Goal: Task Accomplishment & Management: Manage account settings

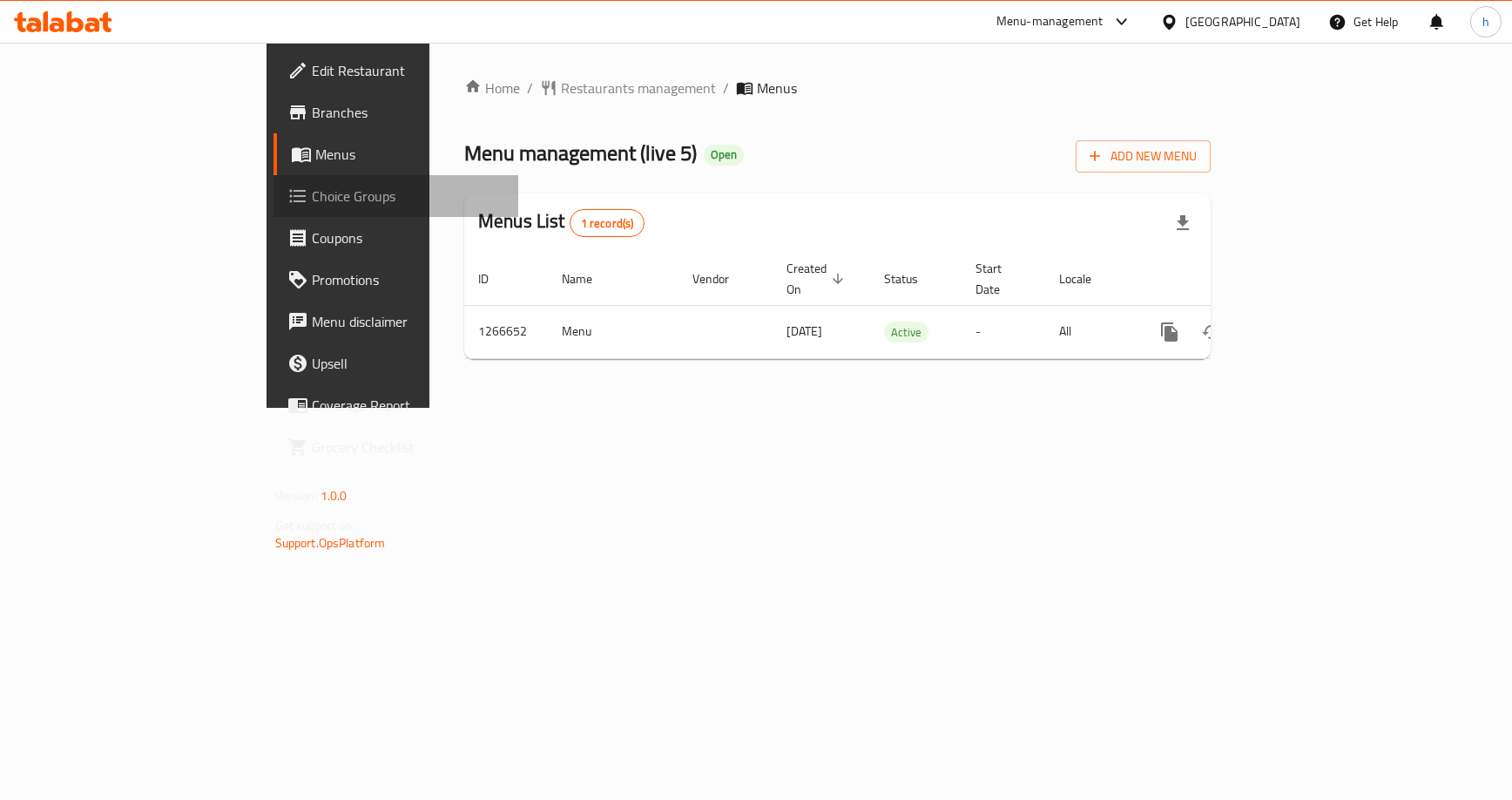
click at [312, 192] on span "Choice Groups" at bounding box center [409, 196] width 193 height 21
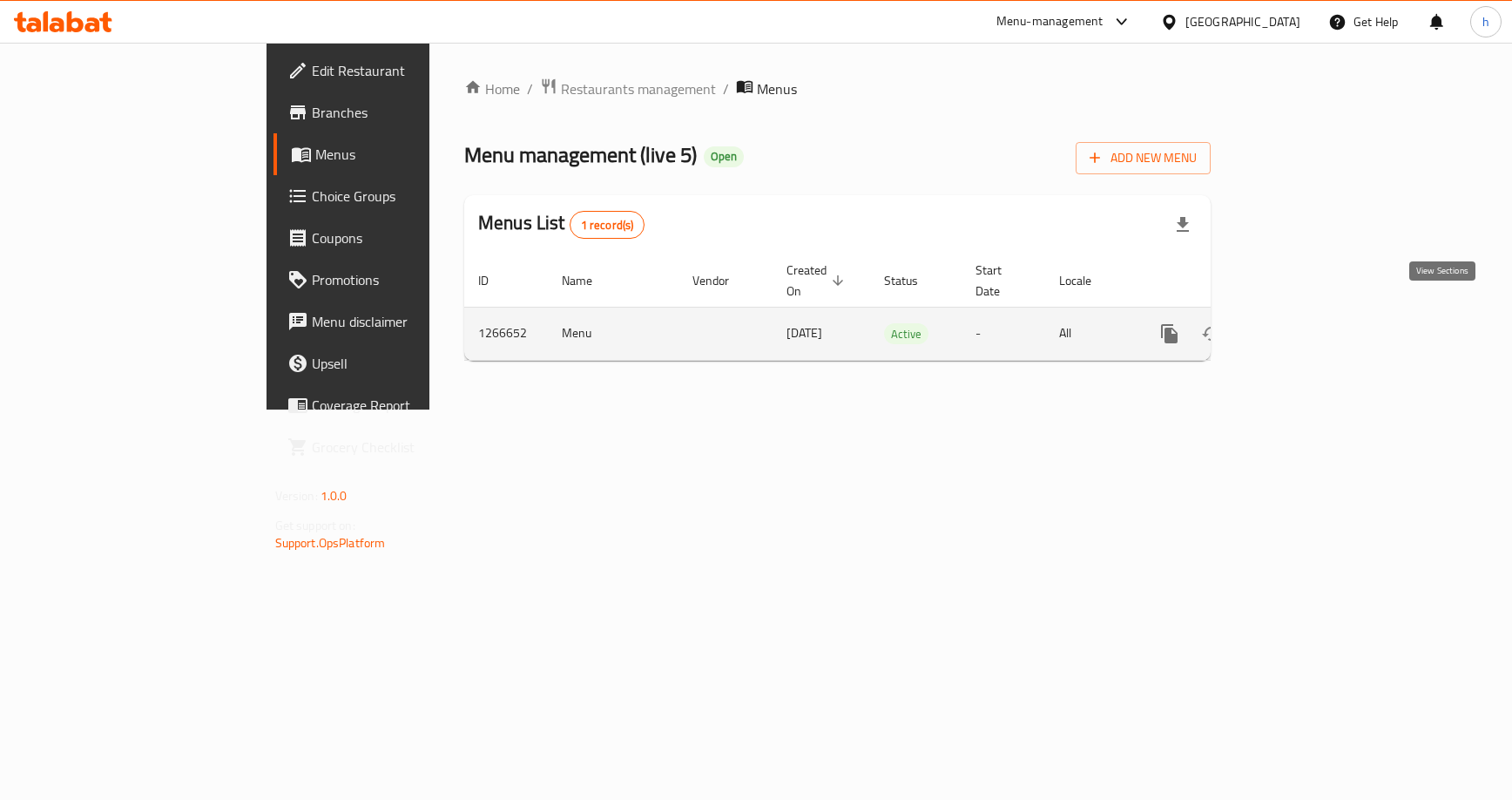
click at [1306, 323] on icon "enhanced table" at bounding box center [1295, 333] width 21 height 21
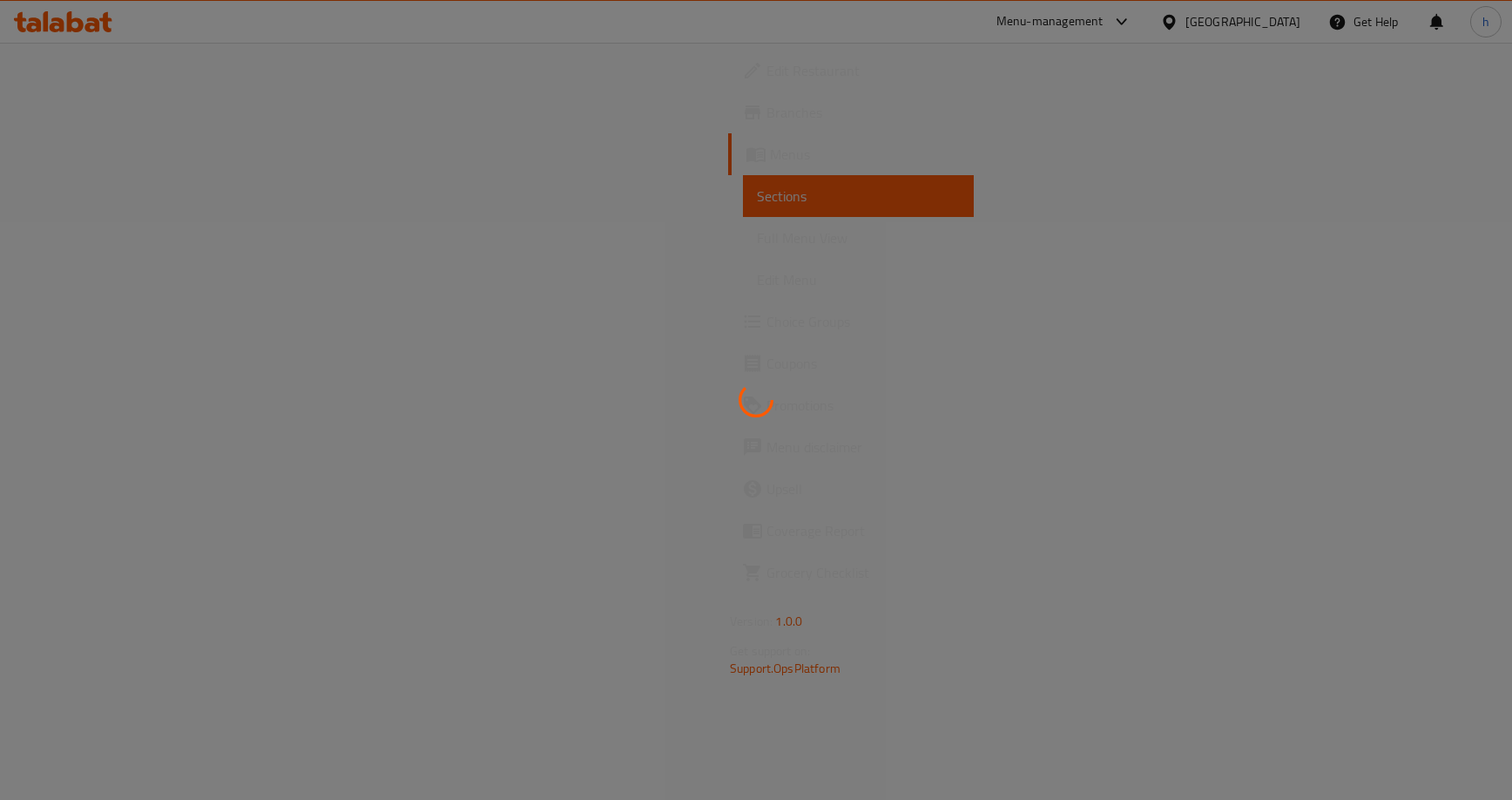
click at [707, 311] on div at bounding box center [756, 400] width 1512 height 800
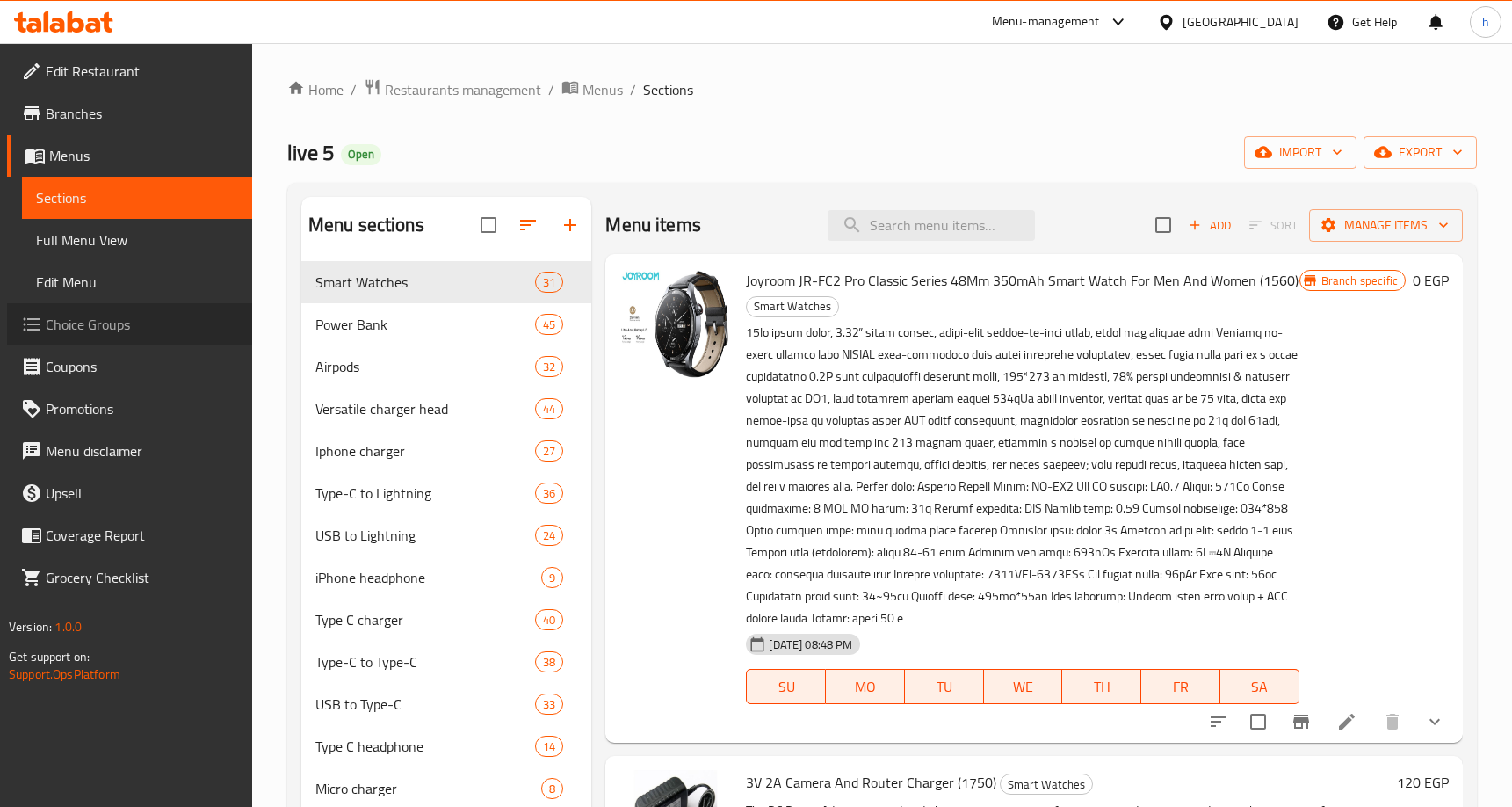
click at [84, 324] on span "Choice Groups" at bounding box center [142, 324] width 193 height 21
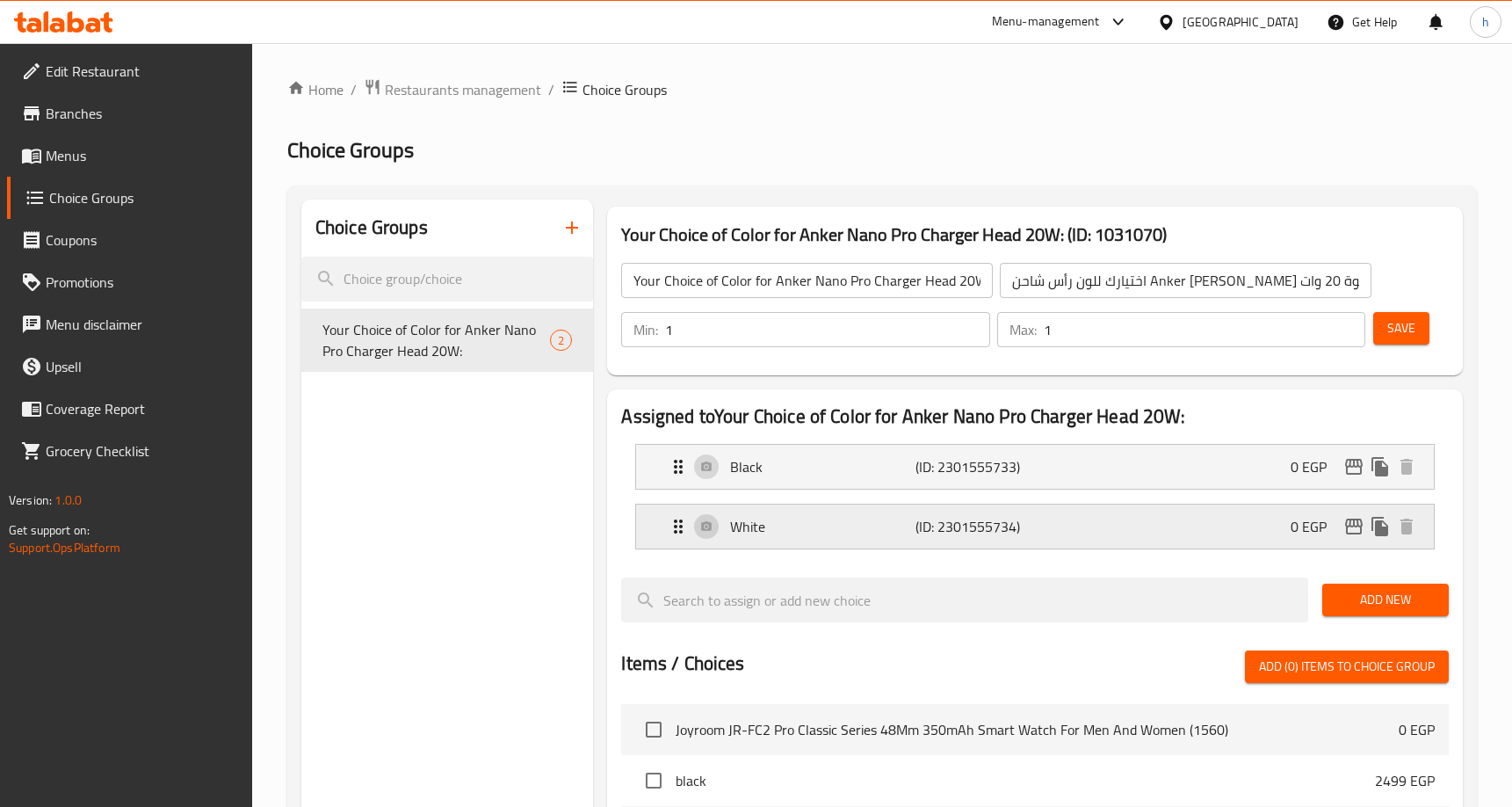
click at [470, 460] on div "Choice Groups Your Choice of Color for Anker Nano Pro Charger Head 20W: 2" at bounding box center [447, 762] width 293 height 1126
drag, startPoint x: 681, startPoint y: 469, endPoint x: 563, endPoint y: 553, distance: 144.8
click at [687, 474] on nav "Black (ID: 2301555733) 0 EGP Name (En) Black Name (En) Name (Ar) أسود Name (Ar)…" at bounding box center [1036, 496] width 828 height 133
click at [44, 168] on link "Menus" at bounding box center [129, 155] width 245 height 42
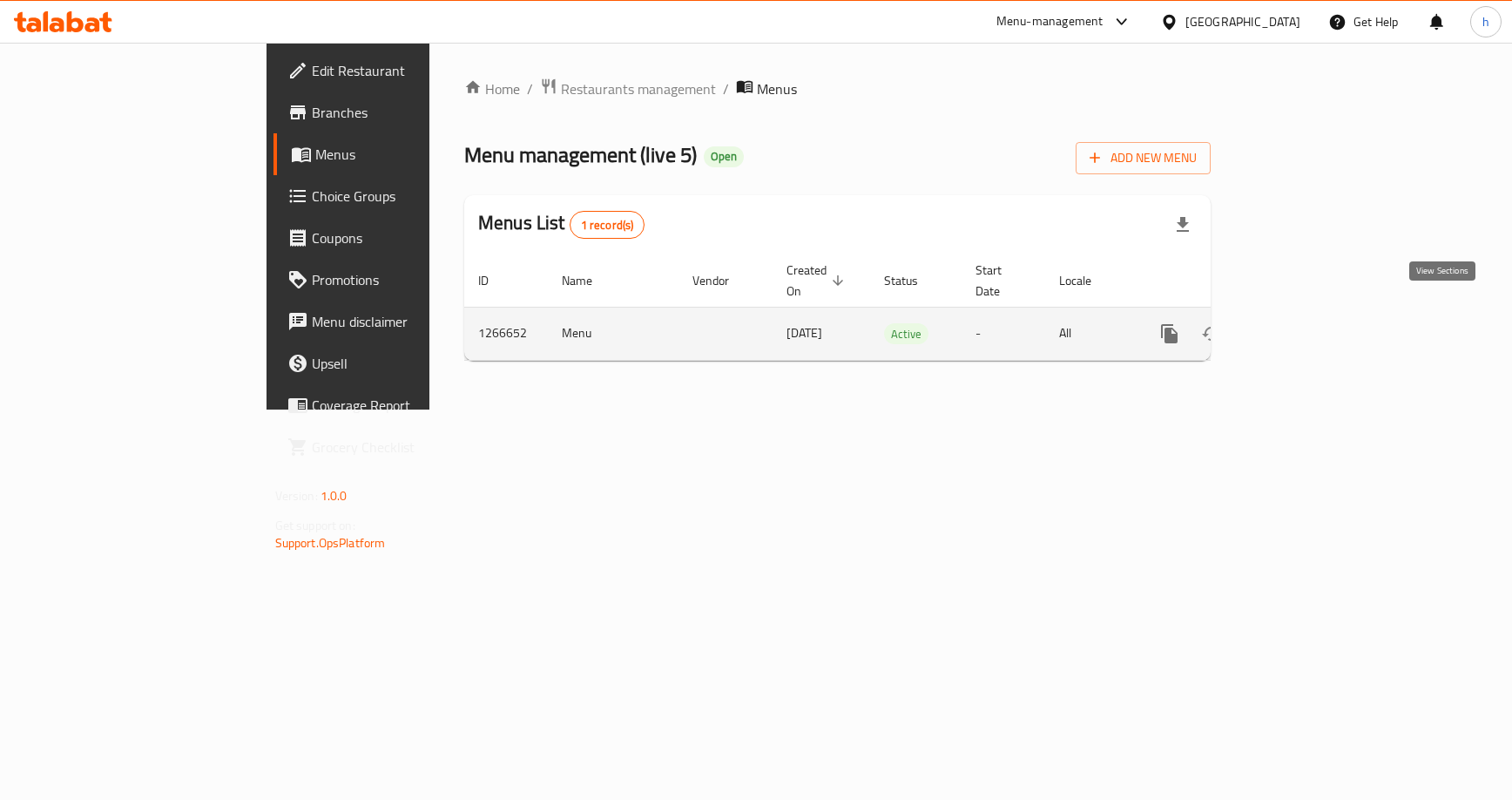
click at [1306, 323] on icon "enhanced table" at bounding box center [1295, 333] width 21 height 21
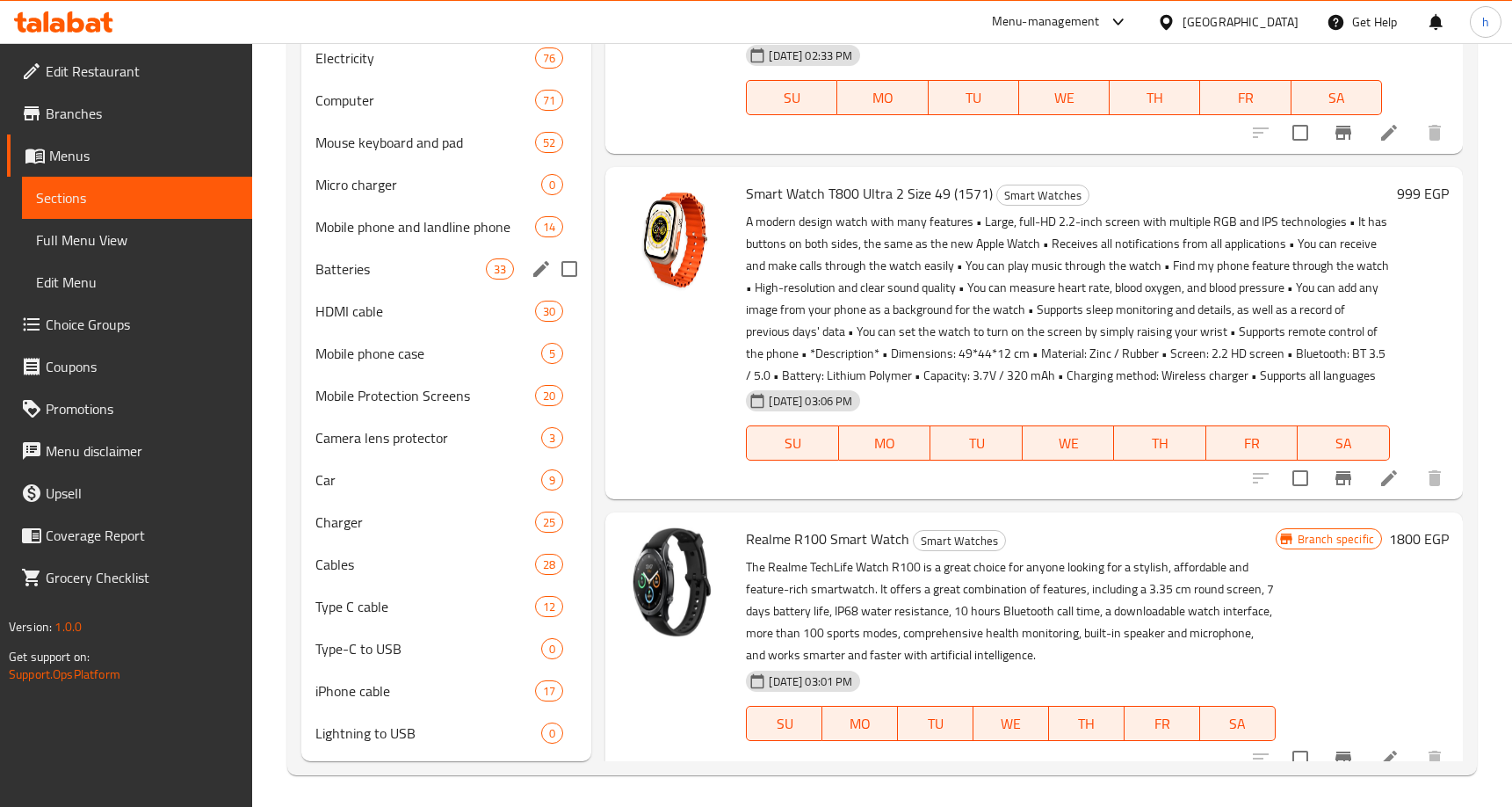
scroll to position [2125, 0]
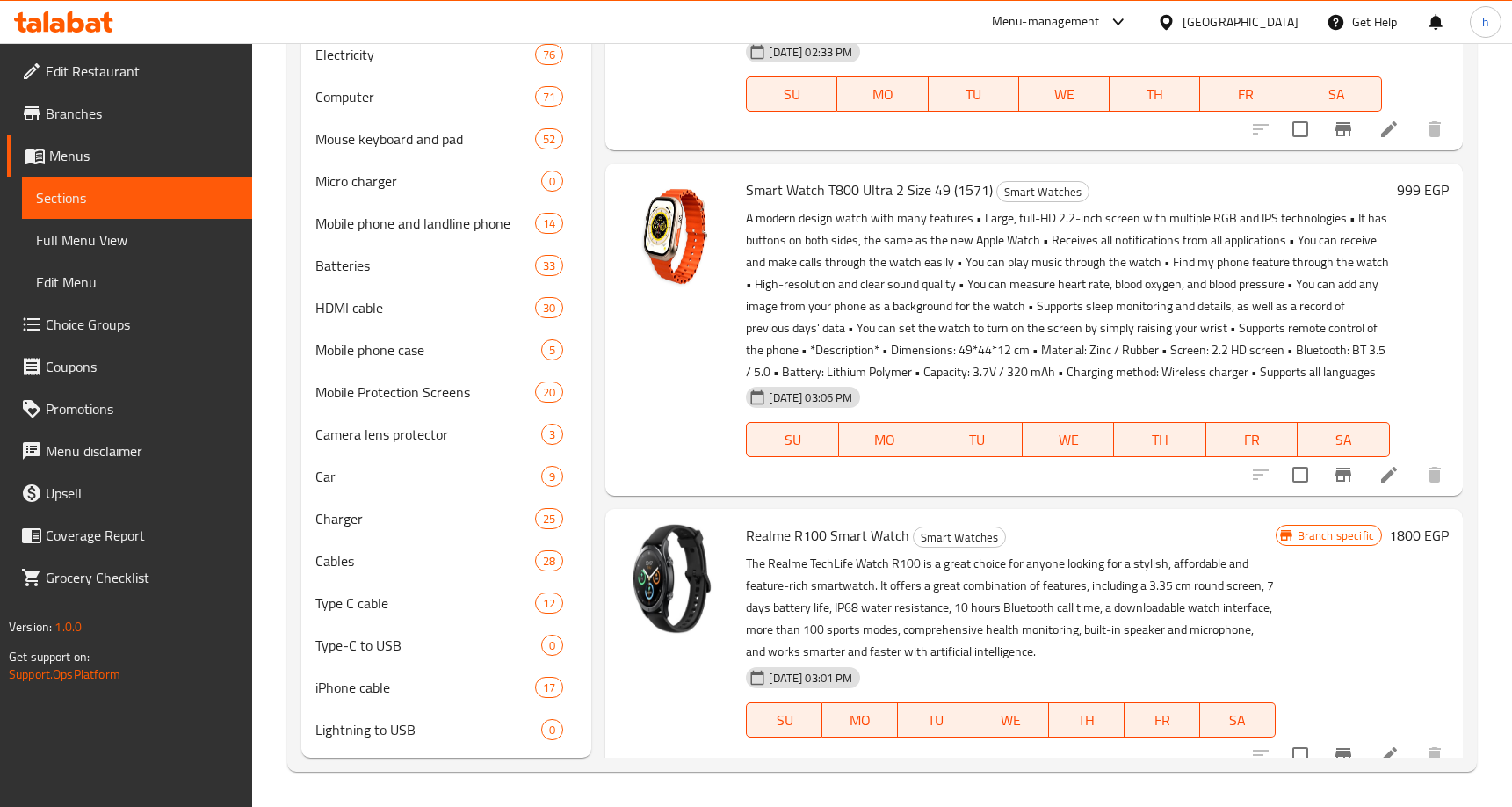
click at [77, 242] on span "Full Menu View" at bounding box center [137, 240] width 202 height 21
click at [96, 192] on span "Sections" at bounding box center [137, 197] width 202 height 21
click at [136, 230] on span "Full Menu View" at bounding box center [137, 240] width 202 height 21
click at [100, 274] on span "Edit Menu" at bounding box center [137, 282] width 202 height 21
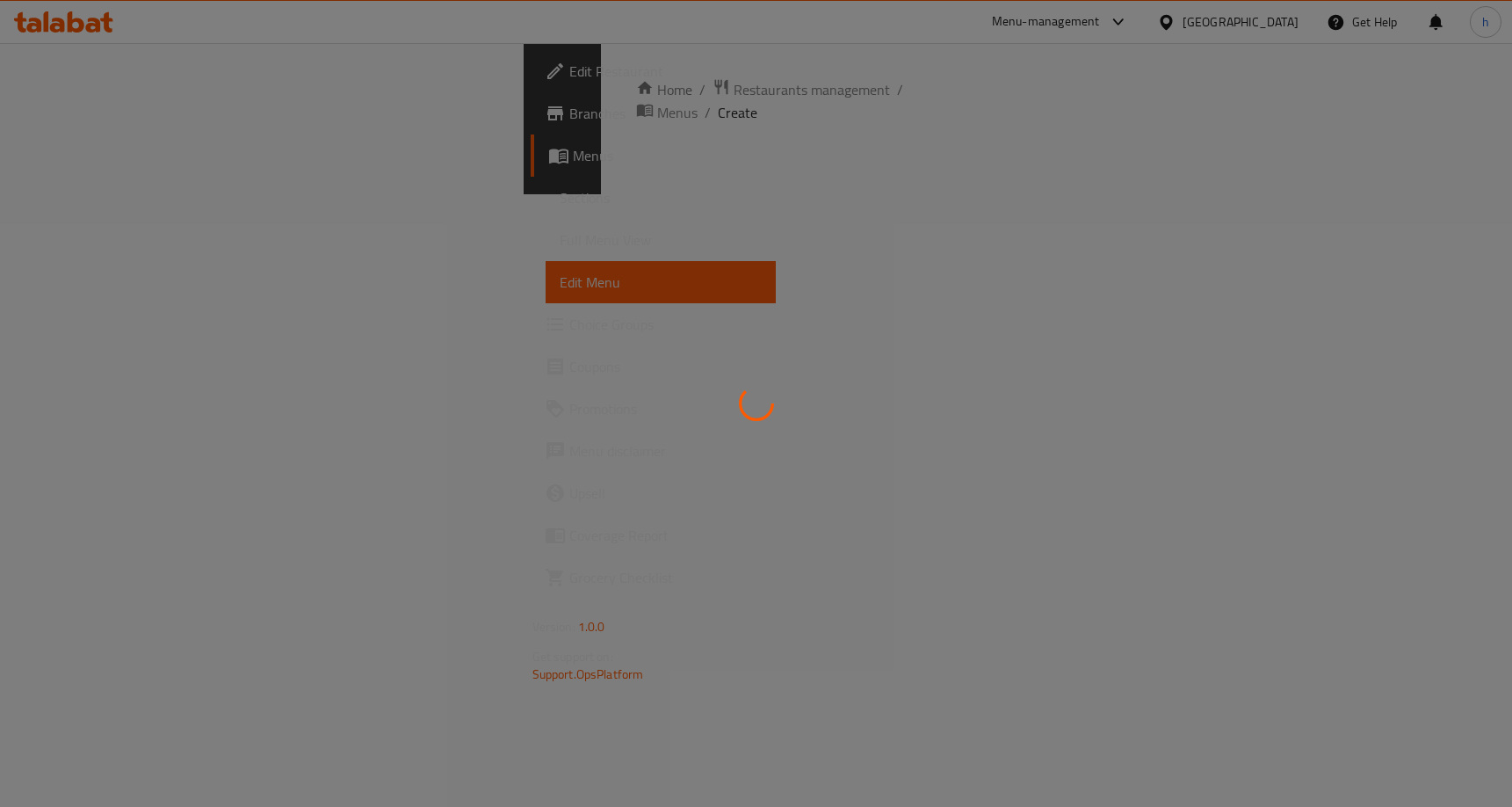
click at [177, 241] on div at bounding box center [756, 403] width 1512 height 807
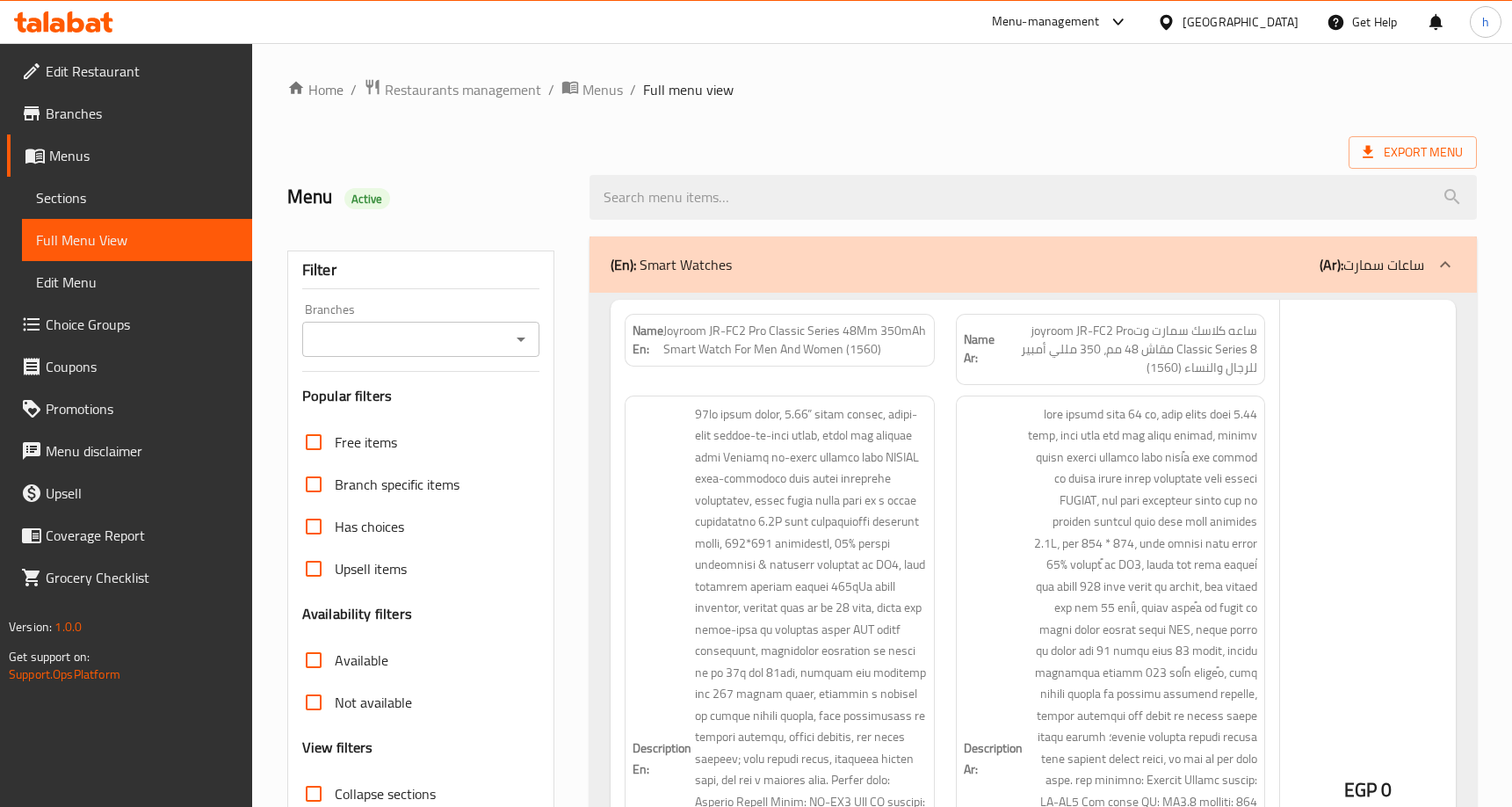
click at [86, 286] on span "Edit Menu" at bounding box center [137, 282] width 202 height 21
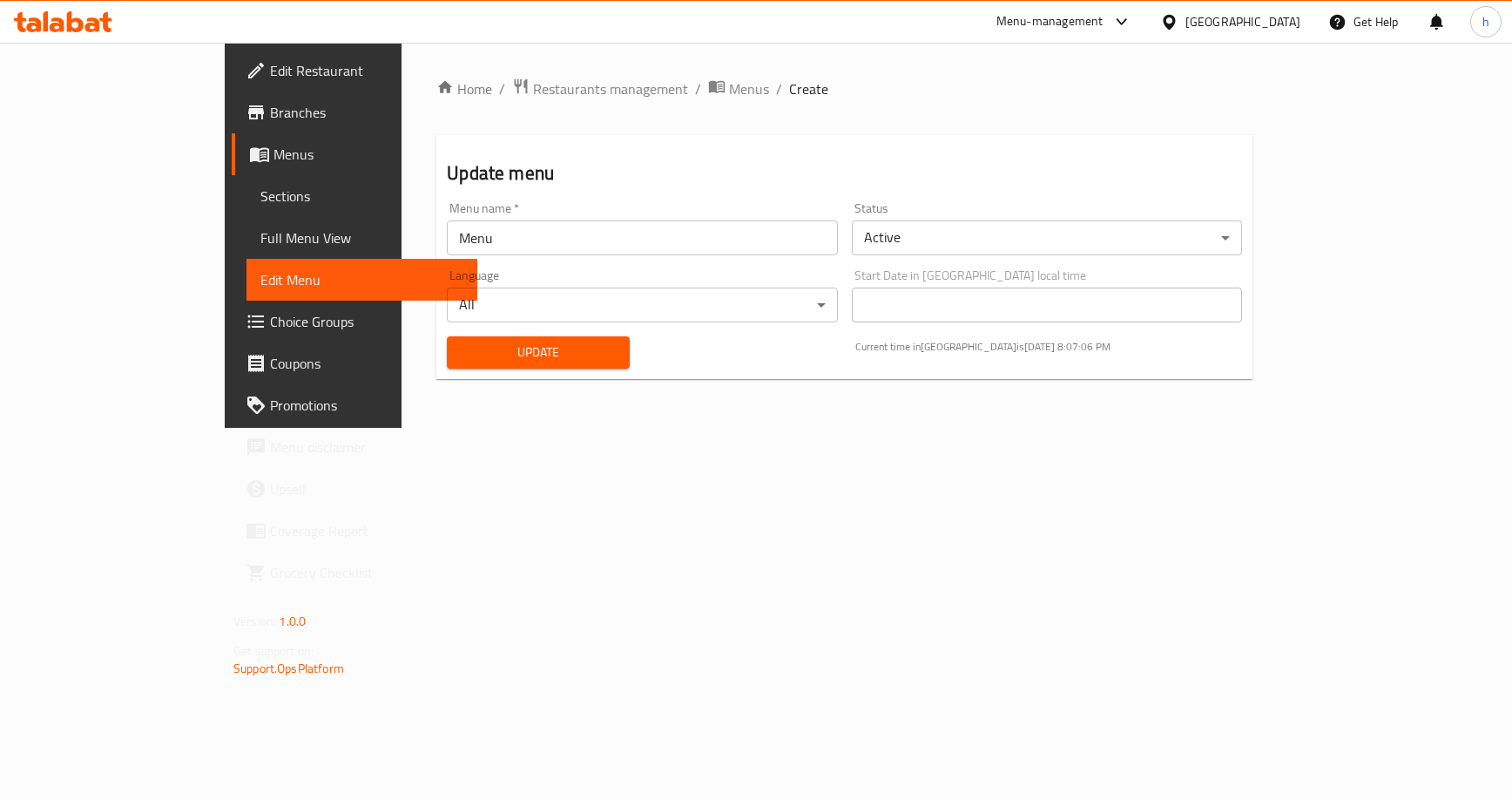
click at [270, 325] on span "Choice Groups" at bounding box center [367, 321] width 193 height 21
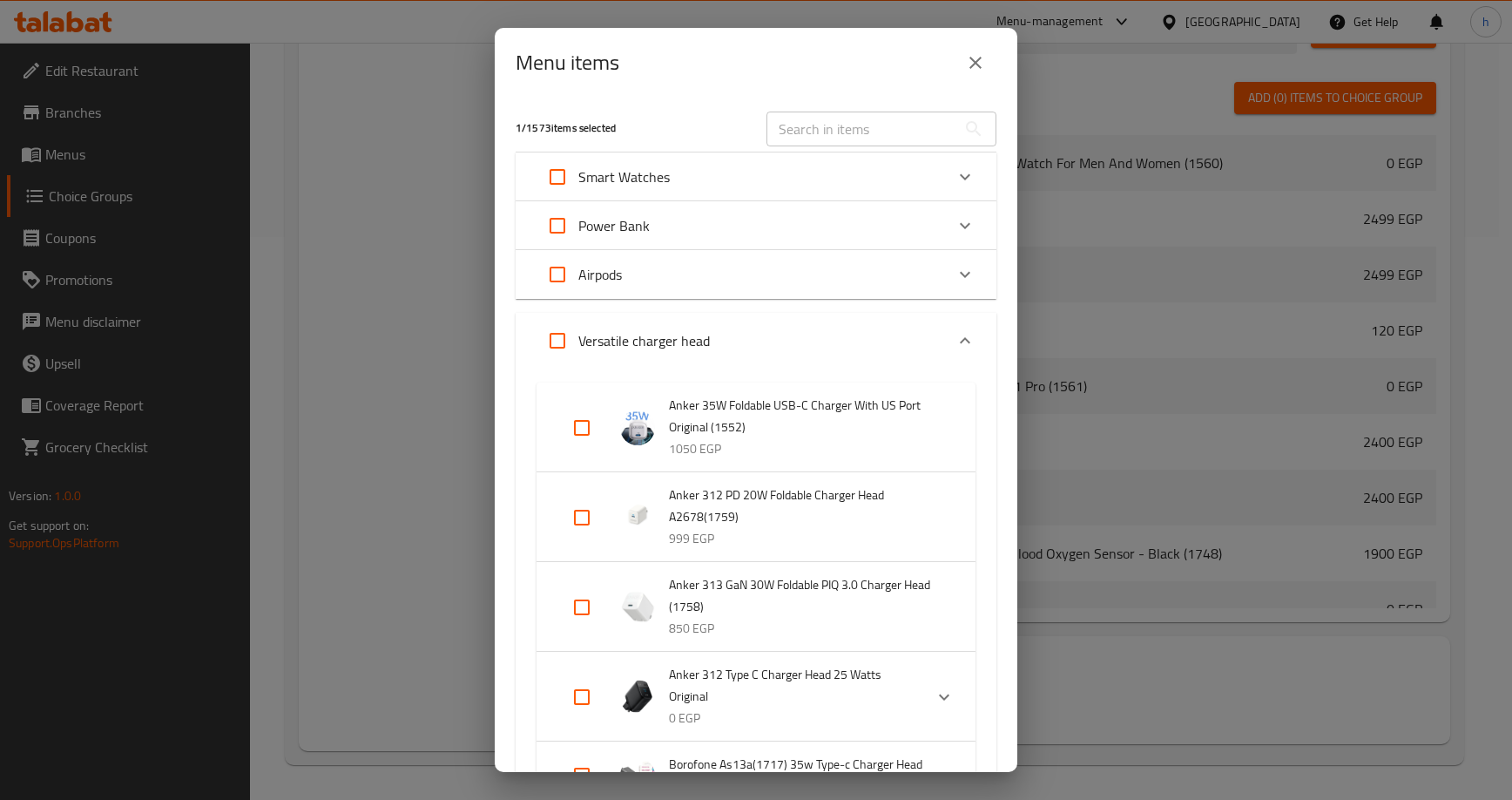
click at [955, 268] on icon "Expand" at bounding box center [965, 274] width 21 height 21
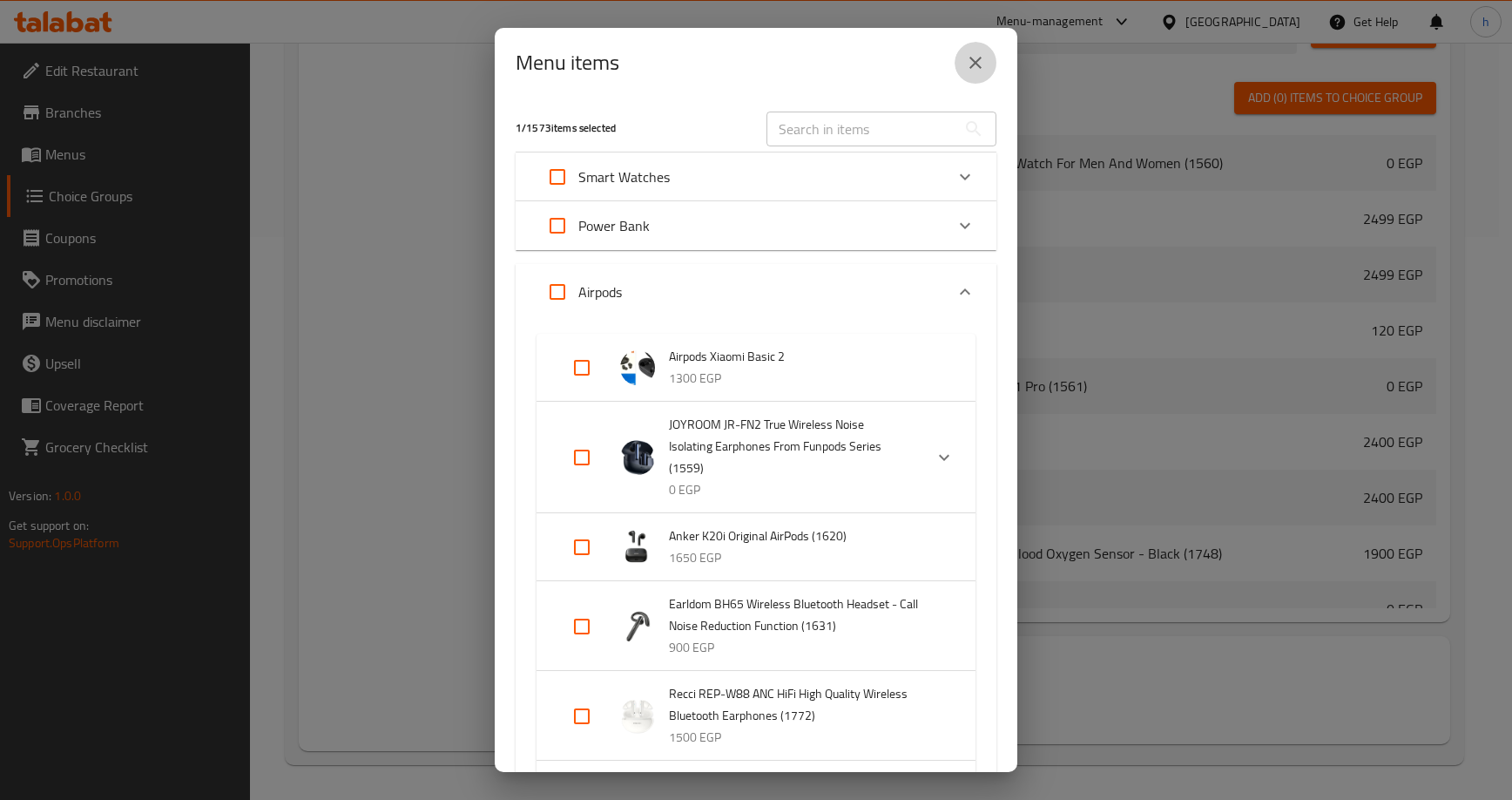
click at [984, 62] on icon "close" at bounding box center [975, 62] width 21 height 21
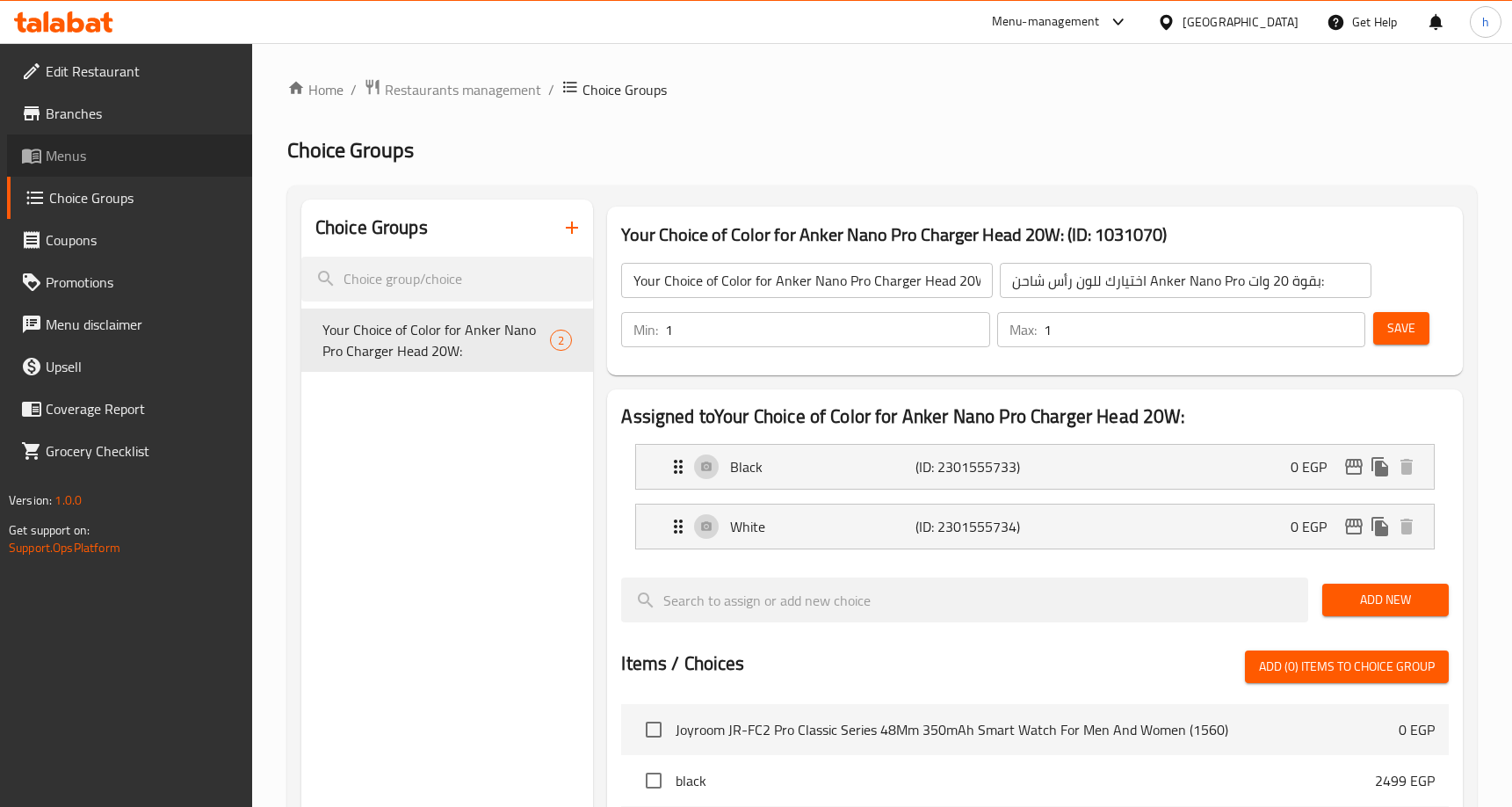
click at [115, 139] on link "Menus" at bounding box center [129, 155] width 245 height 42
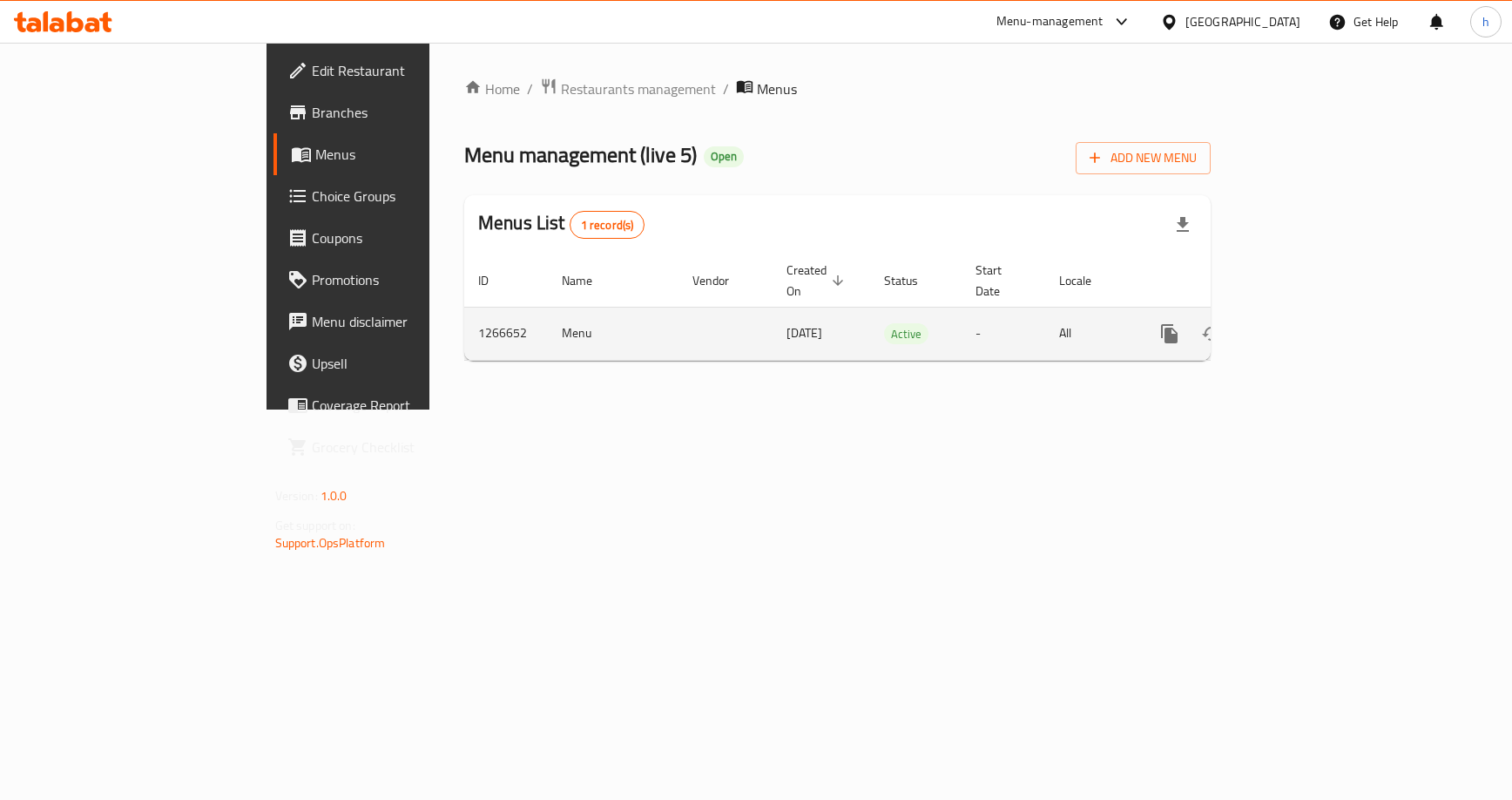
click at [1316, 313] on link "enhanced table" at bounding box center [1295, 334] width 42 height 42
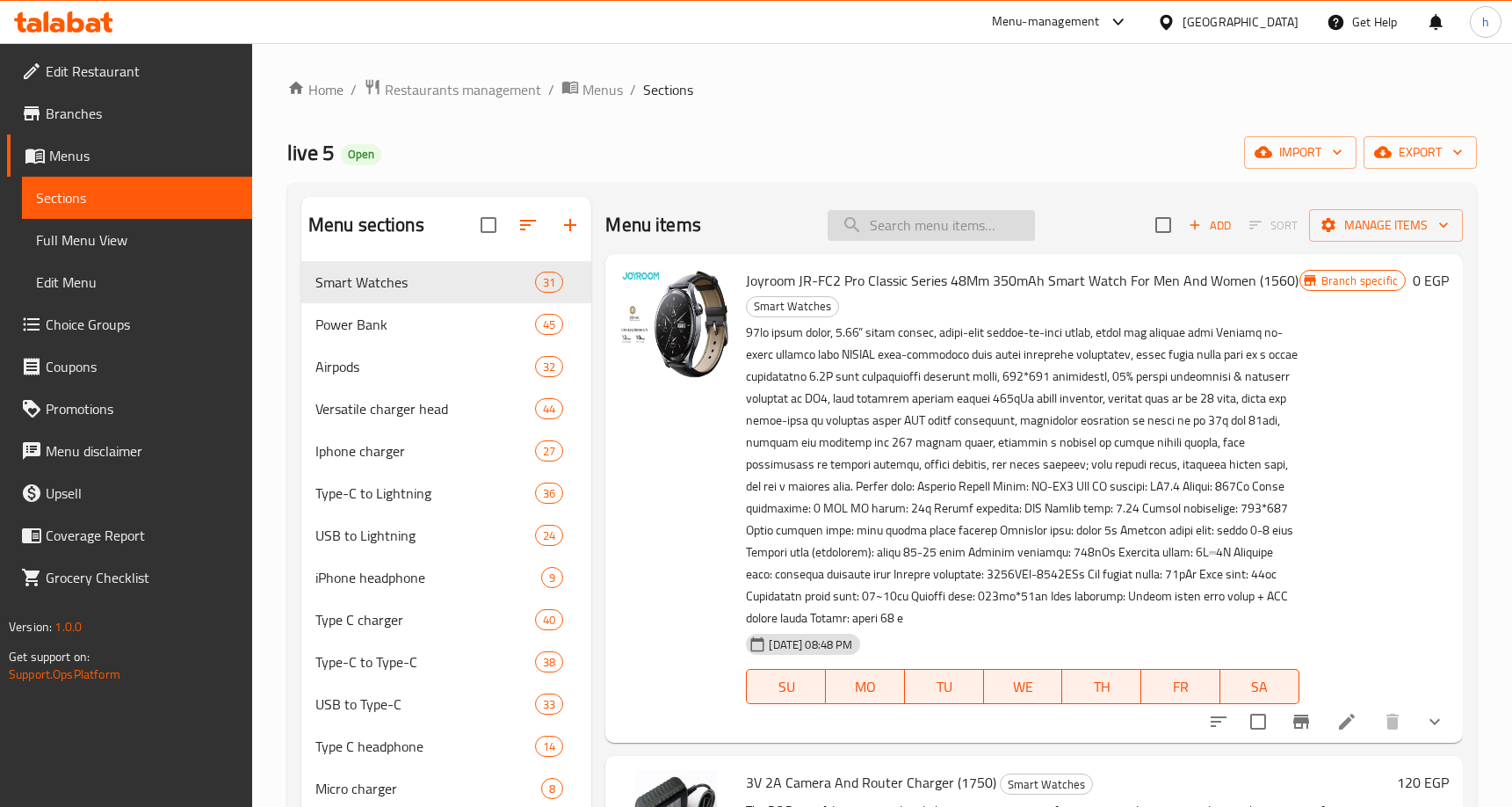
click at [976, 213] on input "search" at bounding box center [932, 225] width 207 height 30
paste input "دباسة جاكوار fl-b9 (0975)"
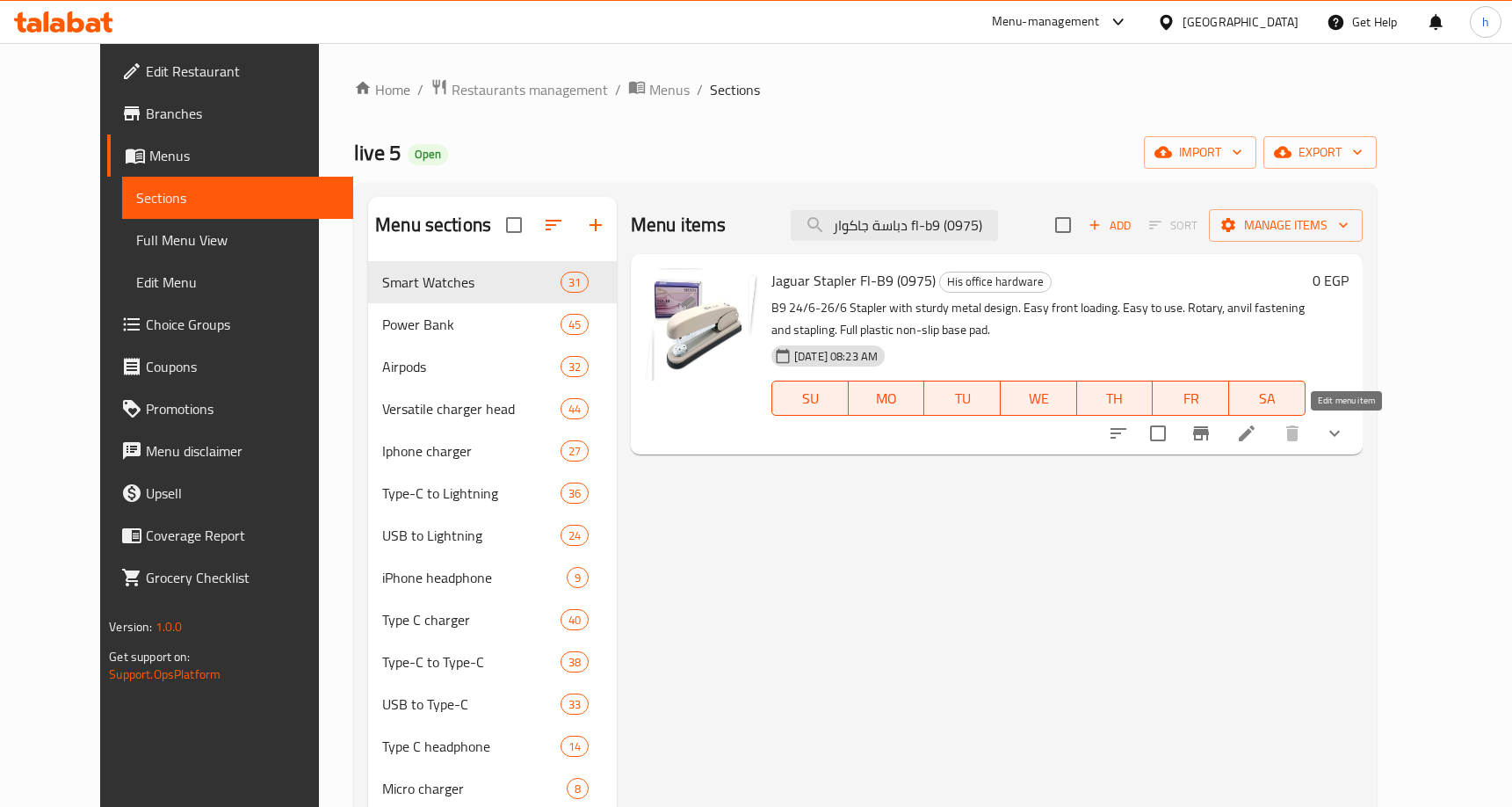
type input "دباسة جاكوار fl-b9 (0975)"
click at [1258, 440] on icon at bounding box center [1247, 432] width 21 height 21
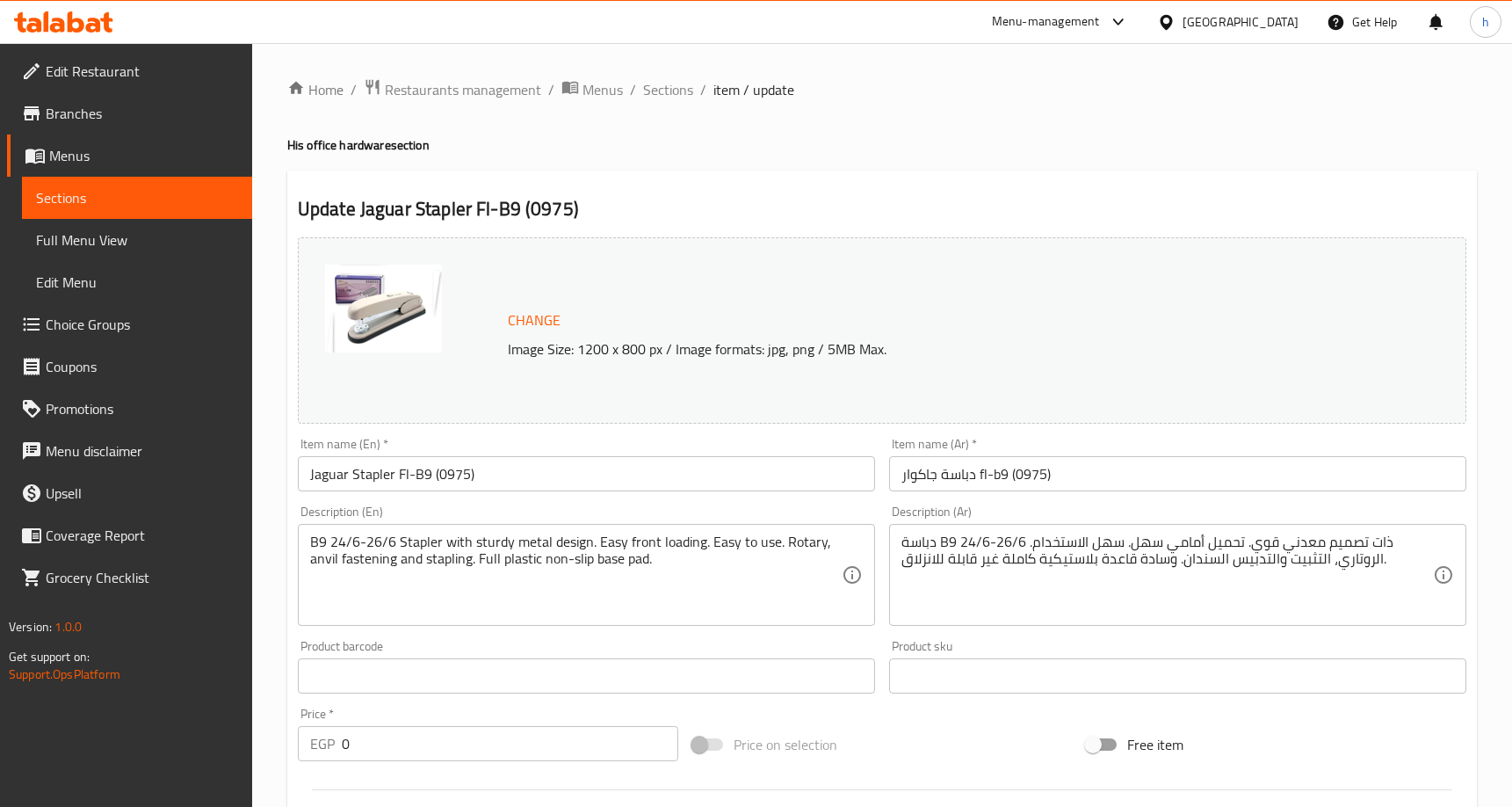
click at [623, 271] on div "Change Image Size: 1200 x 800 px / Image formats: jpg, png / 5MB Max." at bounding box center [881, 330] width 1169 height 186
